Goal: Information Seeking & Learning: Learn about a topic

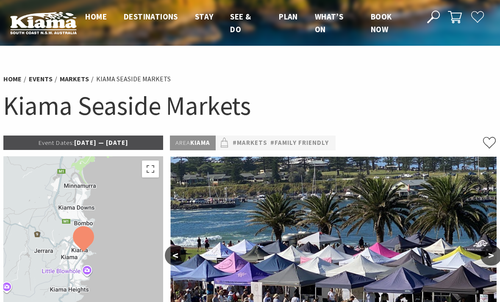
click at [96, 139] on p "Event Dates: 09 Jun 2025 — 19 Jul 2026" at bounding box center [83, 143] width 160 height 14
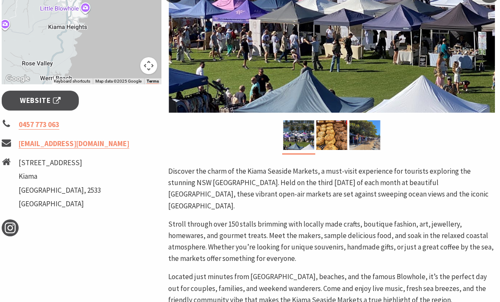
scroll to position [256, 2]
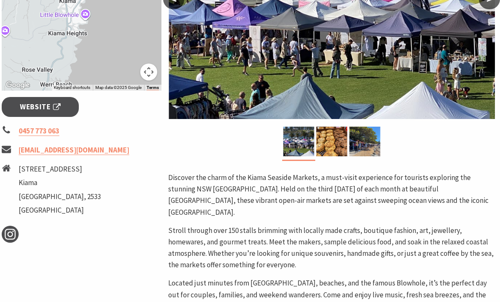
click at [57, 103] on span "Website" at bounding box center [40, 107] width 41 height 11
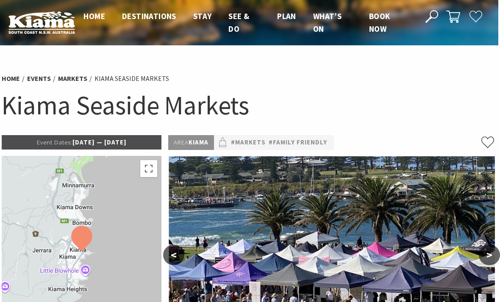
scroll to position [0, 2]
click at [79, 73] on div "Home Events Markets Kiama Seaside Markets Kiama Seaside Markets" at bounding box center [248, 102] width 500 height 67
click at [76, 79] on link "Markets" at bounding box center [72, 79] width 29 height 9
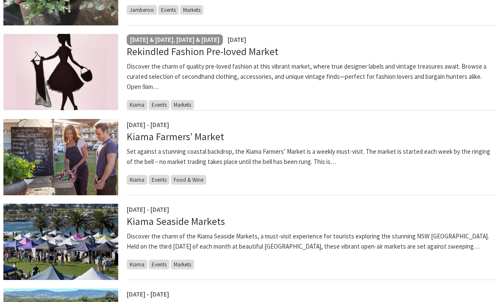
scroll to position [321, 0]
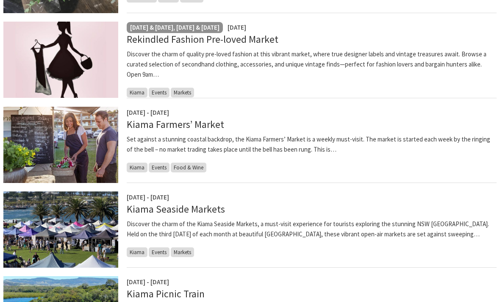
click at [195, 164] on span "Food & Wine" at bounding box center [189, 168] width 36 height 10
click at [192, 167] on span "Food & Wine" at bounding box center [189, 168] width 36 height 10
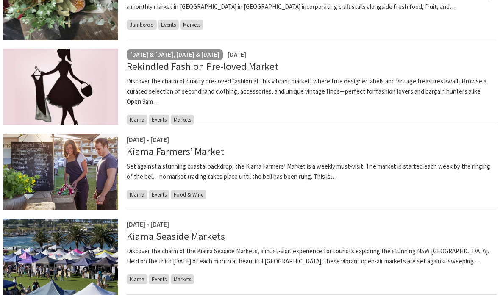
scroll to position [291, 0]
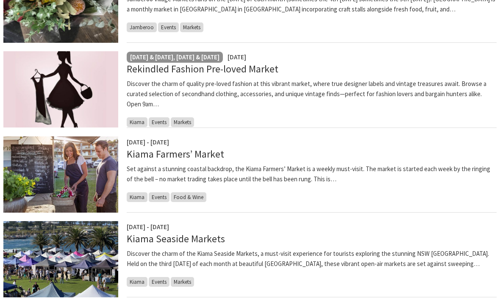
click at [165, 195] on span "Events" at bounding box center [159, 197] width 21 height 10
click at [211, 153] on link "Kiama Farmers’ Market" at bounding box center [176, 154] width 98 height 12
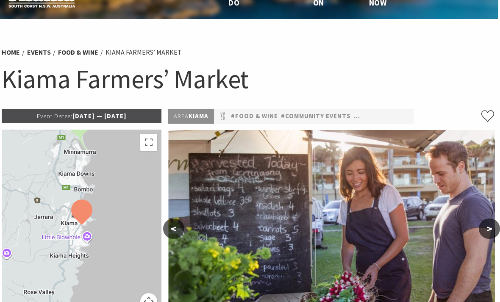
scroll to position [0, 2]
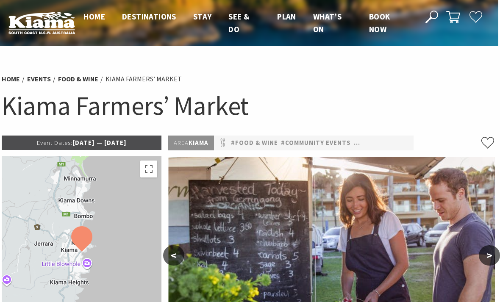
click at [323, 147] on link "#Community Events" at bounding box center [316, 143] width 70 height 11
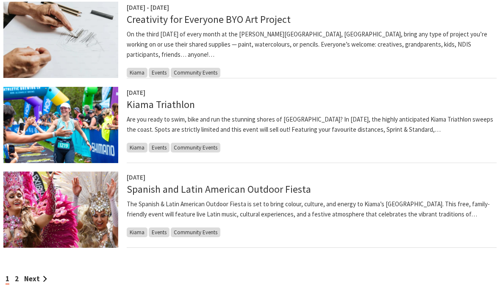
scroll to position [680, 0]
click at [204, 144] on span "Community Events" at bounding box center [196, 148] width 50 height 10
click at [205, 151] on div "27 Sep 2025 Kiama Triathlon Are you ready to swim, bike and run the stunning sh…" at bounding box center [312, 125] width 370 height 76
click at [211, 139] on div "27 Sep 2025 Kiama Triathlon Are you ready to swim, bike and run the stunning sh…" at bounding box center [312, 125] width 370 height 76
click at [204, 147] on span "Community Events" at bounding box center [196, 148] width 50 height 10
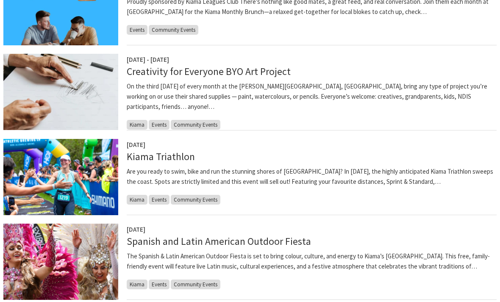
scroll to position [627, 0]
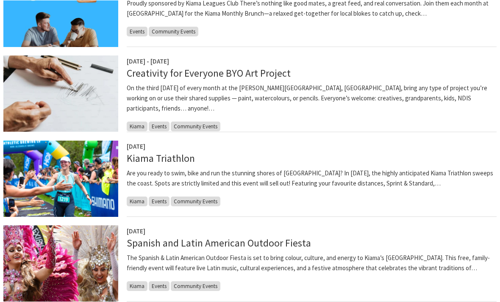
click at [140, 196] on span "Kiama" at bounding box center [137, 201] width 21 height 10
click at [202, 198] on span "Community Events" at bounding box center [196, 201] width 50 height 10
click at [196, 201] on span "Community Events" at bounding box center [196, 201] width 50 height 10
click at [182, 157] on link "Kiama Triathlon" at bounding box center [161, 158] width 68 height 12
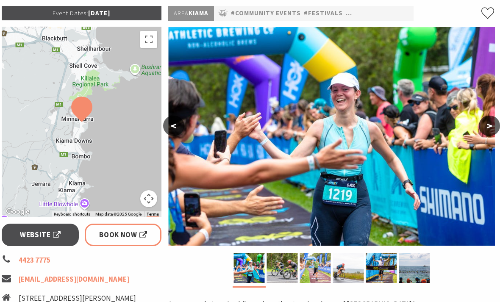
scroll to position [127, 2]
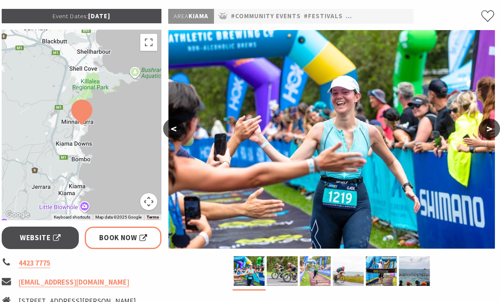
click at [51, 240] on span "Website" at bounding box center [40, 237] width 41 height 11
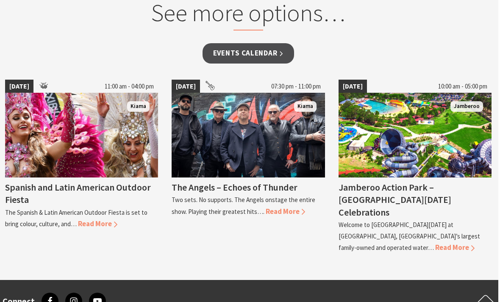
scroll to position [706, 2]
click at [473, 251] on section "See more options… Events Calendar [DATE] 11:00 am - 04:00 pm [GEOGRAPHIC_DATA] …" at bounding box center [248, 128] width 500 height 306
